Goal: Task Accomplishment & Management: Use online tool/utility

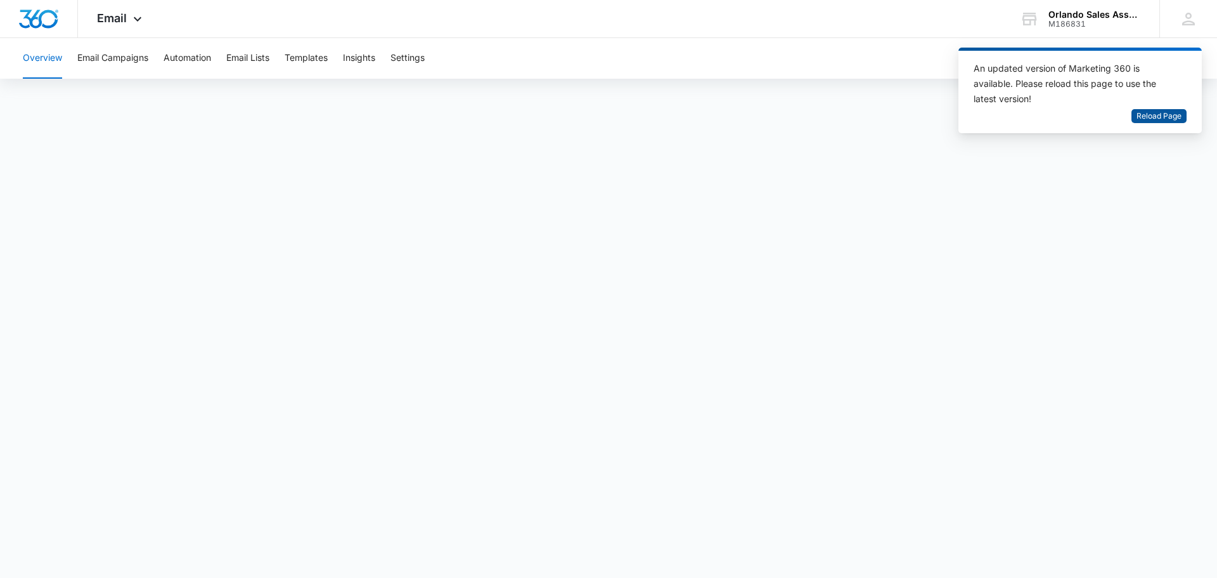
click at [1170, 112] on span "Reload Page" at bounding box center [1159, 116] width 45 height 12
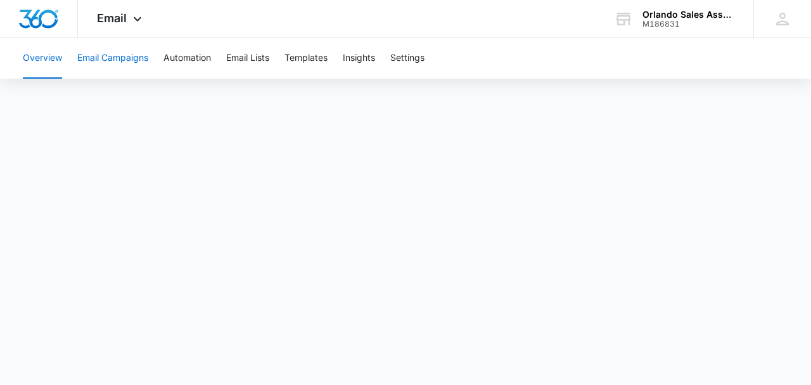
click at [117, 57] on button "Email Campaigns" at bounding box center [112, 58] width 71 height 41
click at [120, 56] on button "Email Campaigns" at bounding box center [112, 58] width 71 height 41
